Goal: Find specific page/section: Find specific page/section

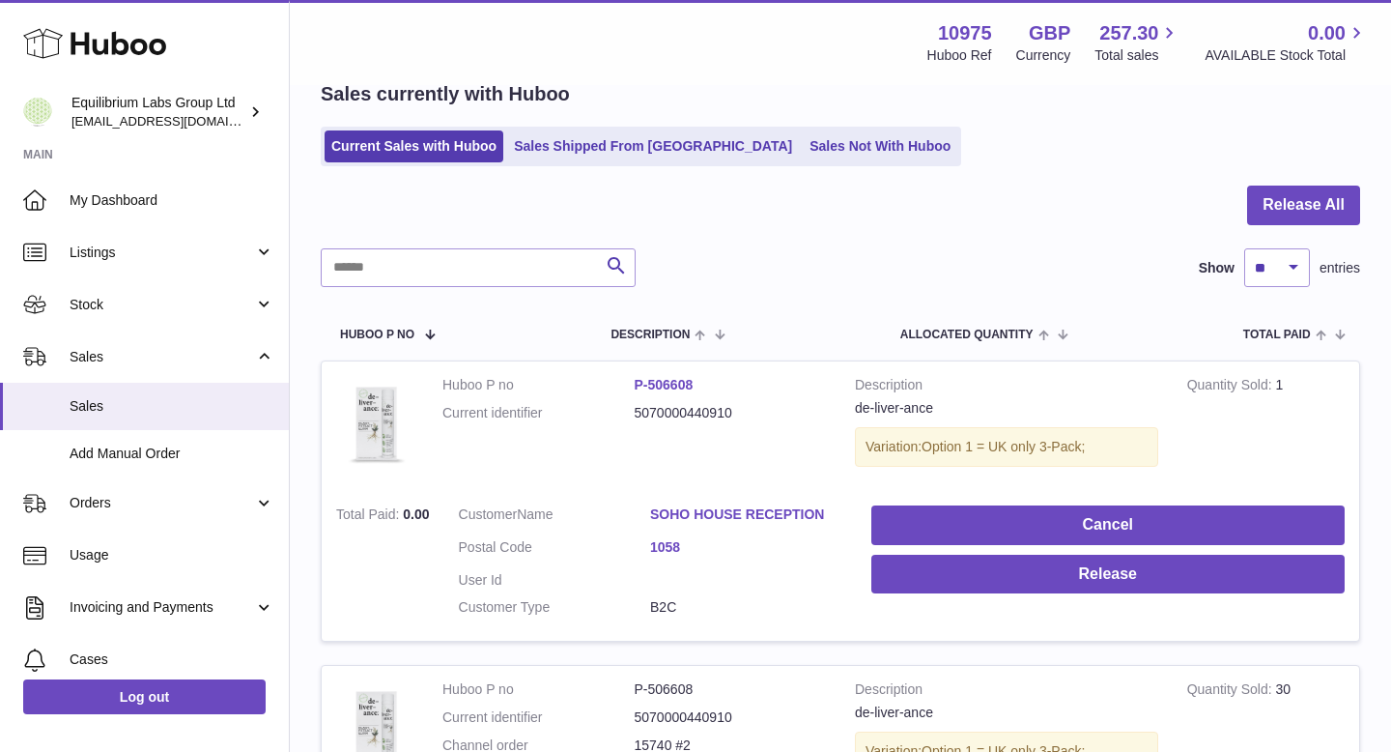
scroll to position [95, 0]
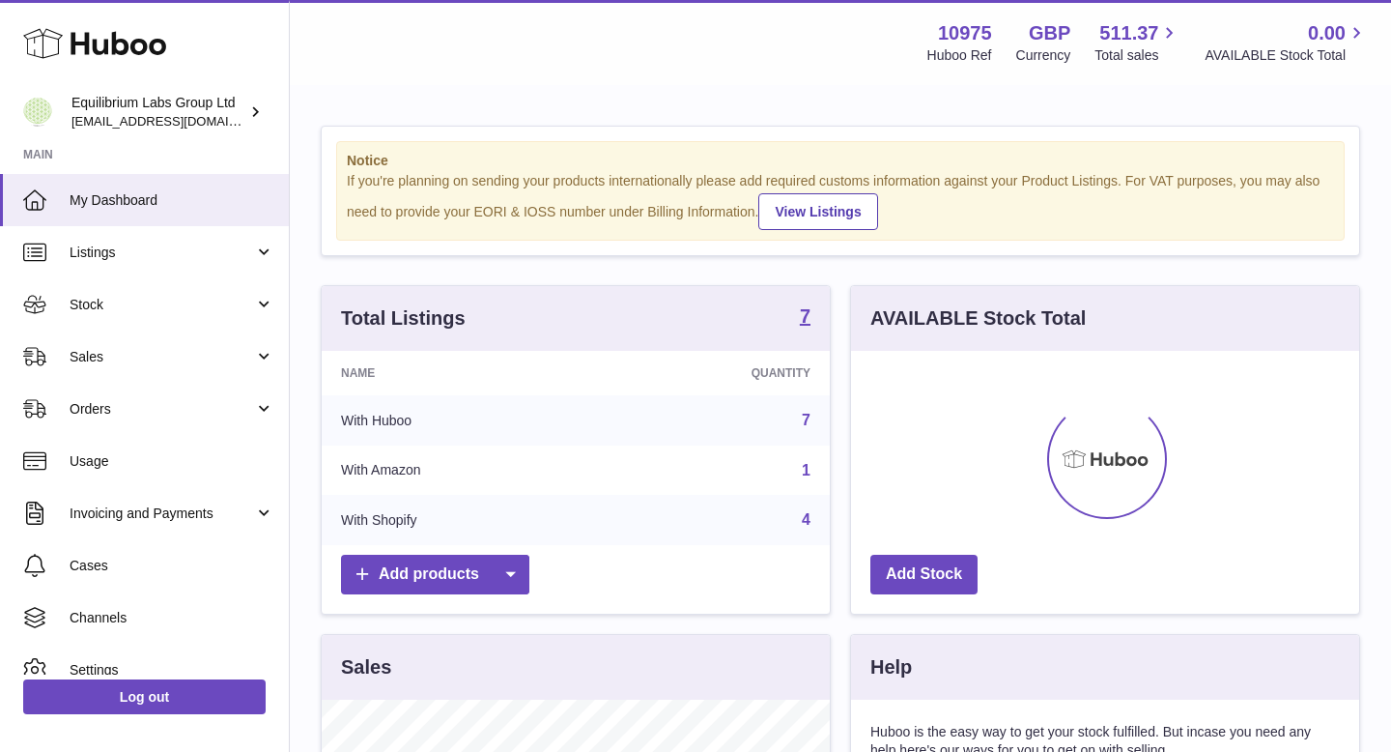
scroll to position [301, 508]
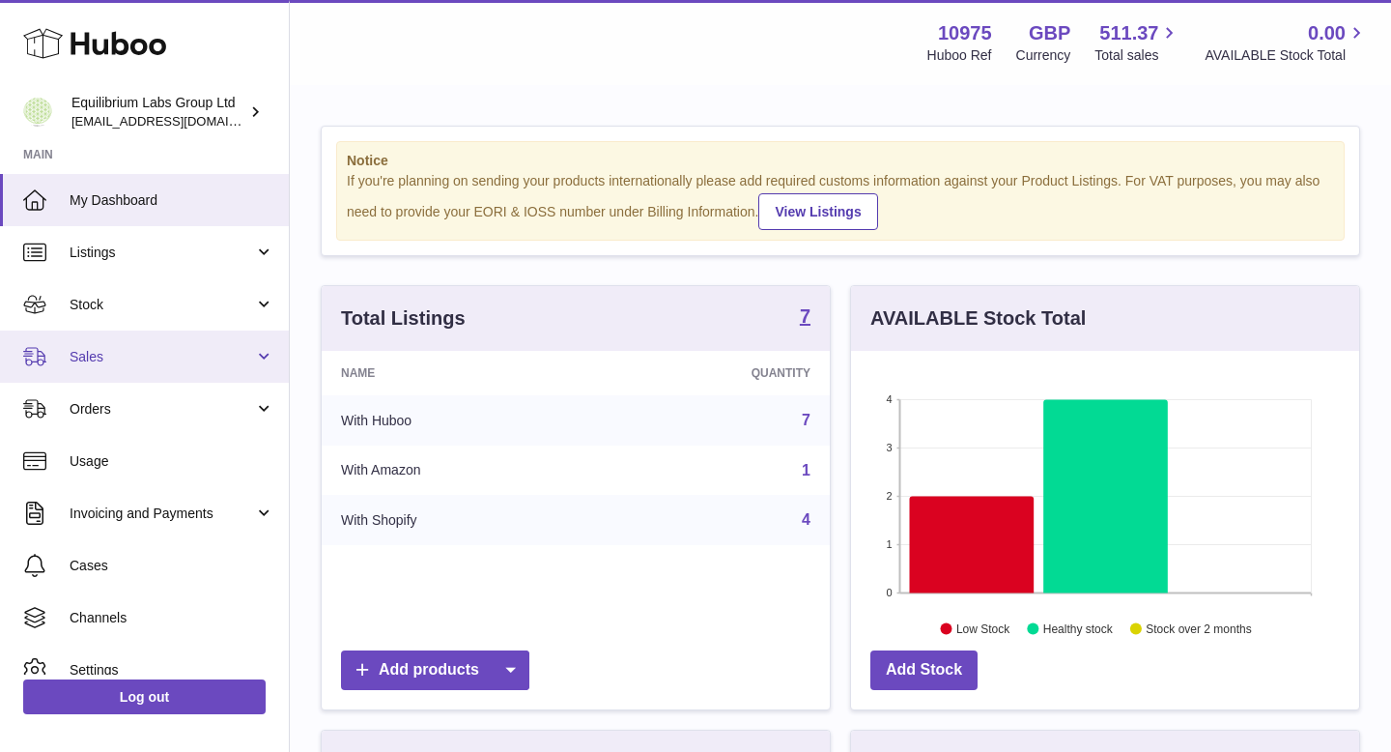
click at [238, 330] on link "Sales" at bounding box center [144, 356] width 289 height 52
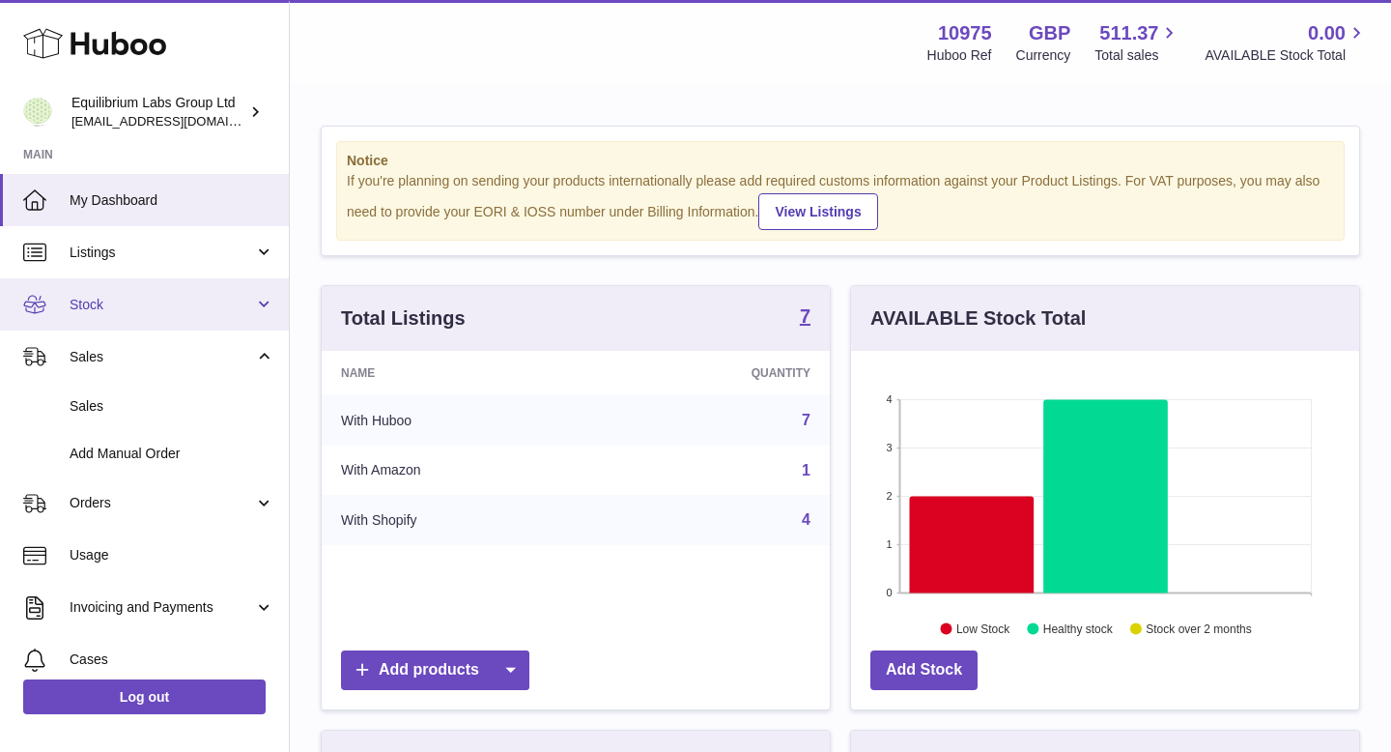
click at [243, 302] on span "Stock" at bounding box center [162, 305] width 185 height 18
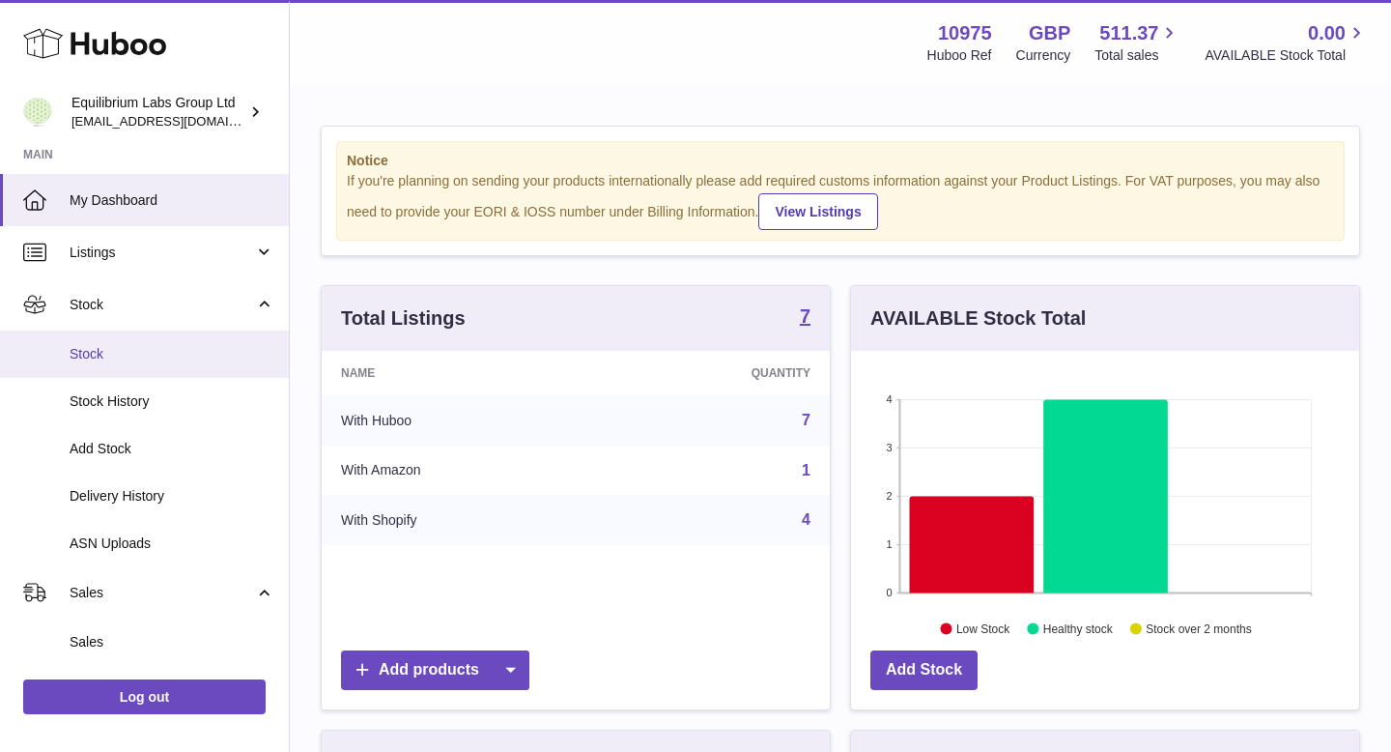
click at [209, 356] on span "Stock" at bounding box center [172, 354] width 205 height 18
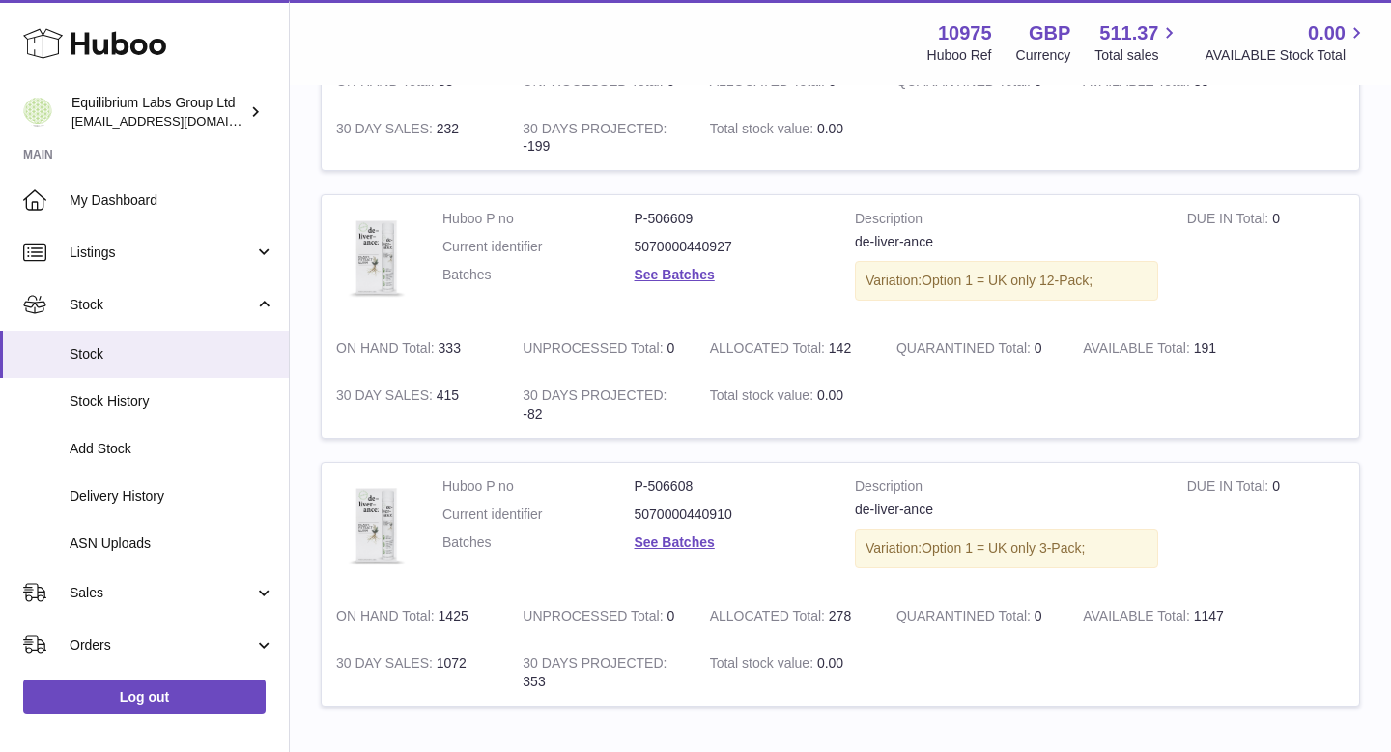
scroll to position [1399, 0]
